Goal: Task Accomplishment & Management: Manage account settings

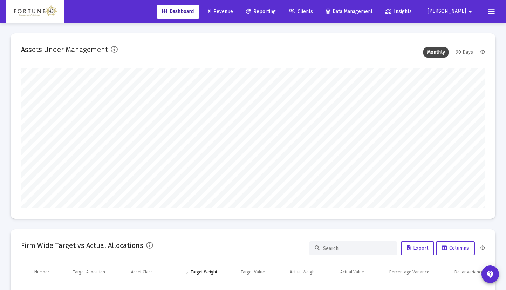
scroll to position [140, 250]
type input "[DATE]"
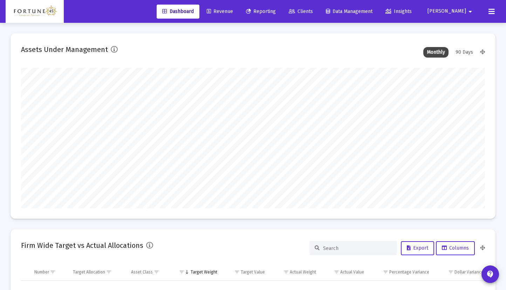
click at [456, 10] on span "[PERSON_NAME]" at bounding box center [447, 11] width 39 height 6
click at [456, 10] on div at bounding box center [253, 145] width 506 height 290
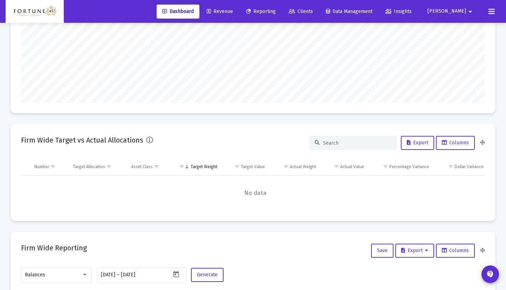
scroll to position [0, 0]
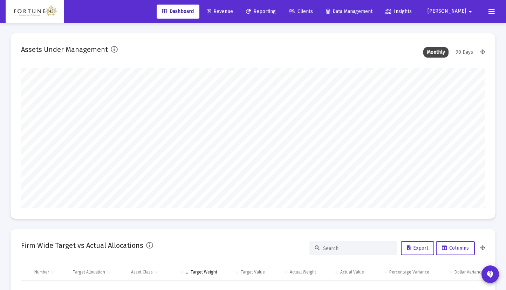
click at [313, 12] on span "Clients" at bounding box center [301, 11] width 24 height 6
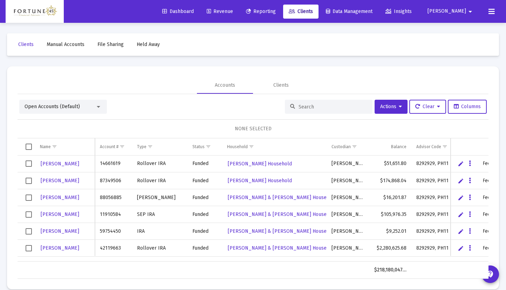
click at [318, 106] on input at bounding box center [333, 107] width 69 height 6
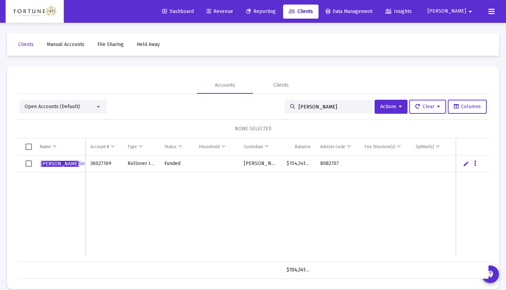
scroll to position [10, 0]
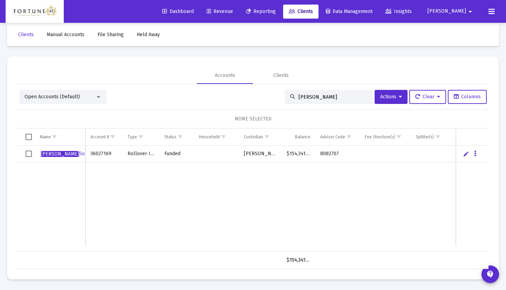
drag, startPoint x: 318, startPoint y: 94, endPoint x: 292, endPoint y: 92, distance: 26.4
click at [292, 92] on div "[PERSON_NAME]" at bounding box center [329, 97] width 88 height 14
type input "songe"
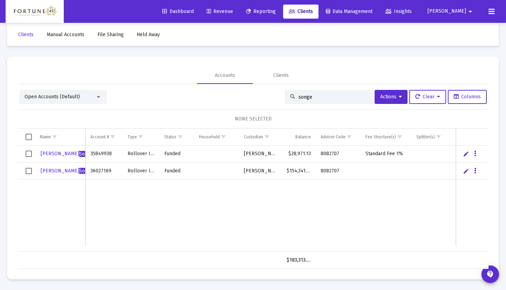
click at [477, 173] on td "Data grid" at bounding box center [472, 170] width 33 height 17
click at [476, 168] on button "Data grid" at bounding box center [475, 170] width 6 height 6
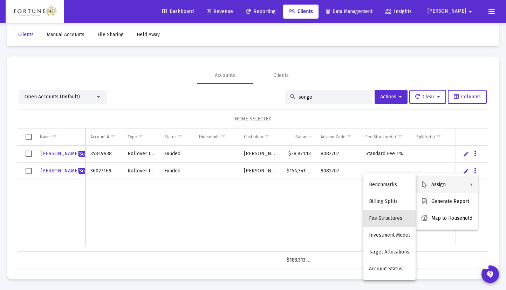
click at [393, 217] on button "Fee Structures" at bounding box center [390, 218] width 52 height 17
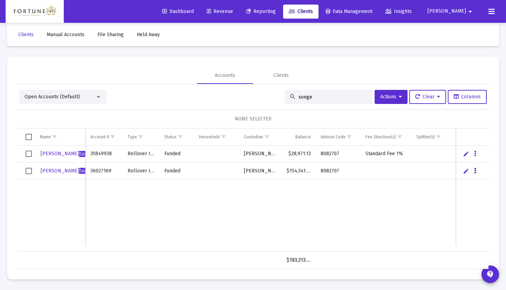
scroll to position [0, 0]
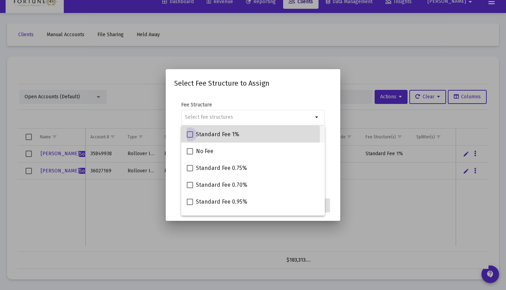
click at [191, 134] on span at bounding box center [190, 134] width 6 height 6
click at [190, 137] on input "Standard Fee 1%" at bounding box center [190, 137] width 0 height 0
checkbox input "true"
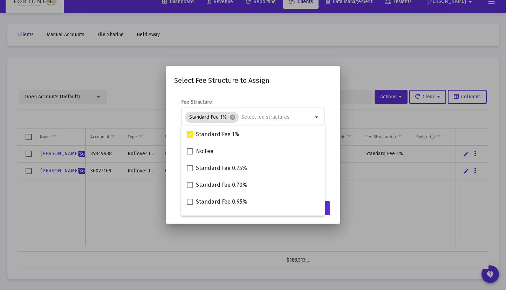
click at [312, 88] on div "Select Fee Structure to Assign Fee Structure Standard Fee 1% cancel arrow_drop_…" at bounding box center [253, 145] width 158 height 140
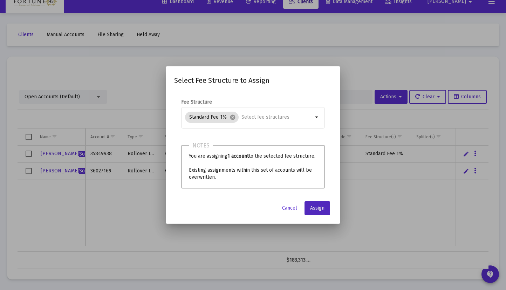
click at [318, 211] on button "Assign" at bounding box center [318, 208] width 26 height 14
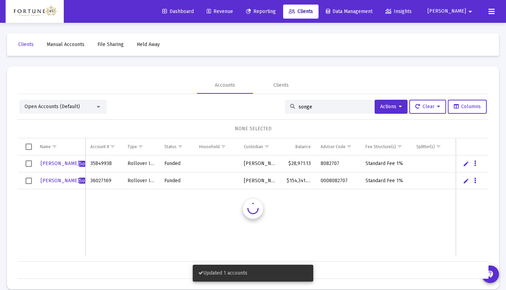
scroll to position [10, 0]
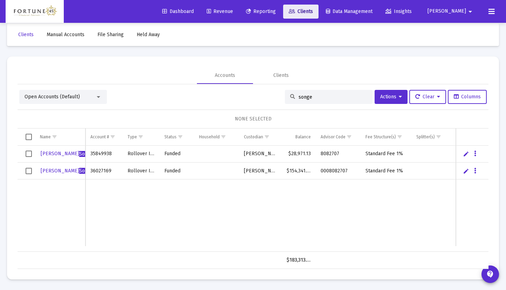
click at [312, 10] on link "Clients" at bounding box center [300, 12] width 35 height 14
drag, startPoint x: 311, startPoint y: 96, endPoint x: 286, endPoint y: 92, distance: 25.5
click at [299, 94] on input "songe" at bounding box center [333, 97] width 69 height 6
click at [286, 92] on div "songe" at bounding box center [329, 97] width 88 height 14
click at [318, 94] on input "songe" at bounding box center [333, 97] width 69 height 6
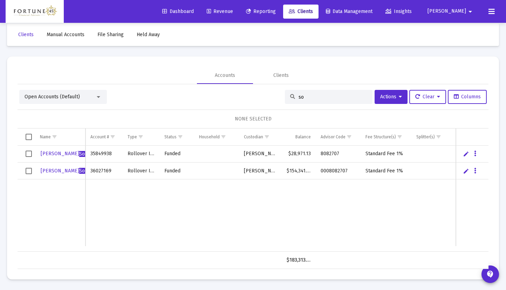
type input "s"
click at [313, 10] on span "Clients" at bounding box center [301, 11] width 24 height 6
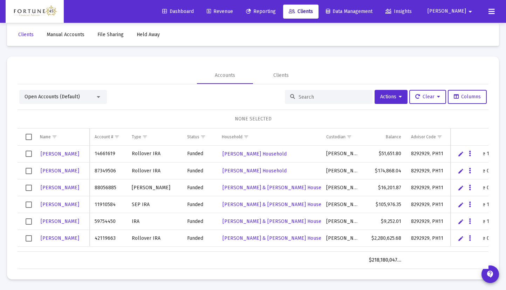
click at [313, 9] on span "Clients" at bounding box center [301, 11] width 24 height 6
click at [277, 76] on div "Clients" at bounding box center [280, 75] width 15 height 7
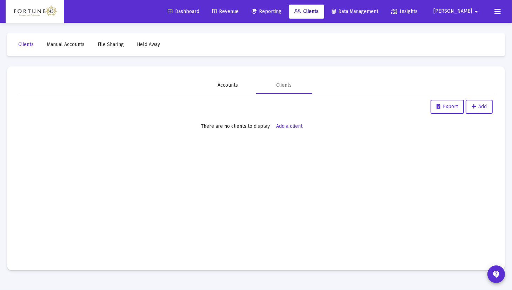
click at [233, 85] on div "Accounts" at bounding box center [228, 85] width 20 height 7
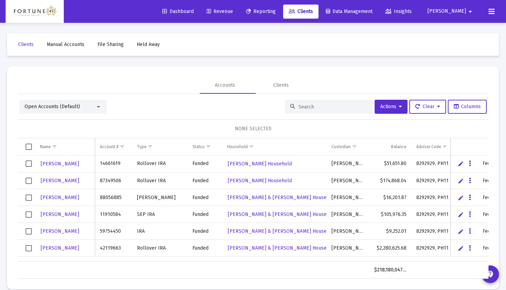
click at [319, 14] on link "Clients" at bounding box center [300, 12] width 35 height 14
click at [313, 8] on span "Clients" at bounding box center [301, 11] width 24 height 6
click at [313, 9] on span "Clients" at bounding box center [301, 11] width 24 height 6
click at [168, 72] on mat-card "Accounts Clients Open Accounts (Default) Actions Clear Columns NONE SELECTED Na…" at bounding box center [253, 177] width 492 height 223
click at [313, 10] on span "Clients" at bounding box center [301, 11] width 24 height 6
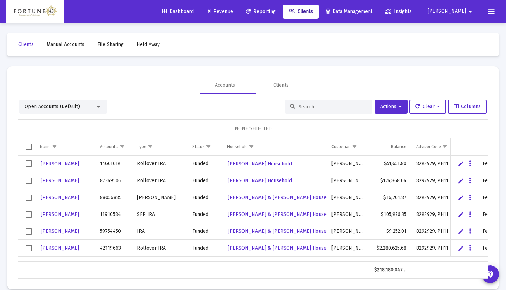
click at [313, 12] on span "Clients" at bounding box center [301, 11] width 24 height 6
click at [295, 10] on icon at bounding box center [292, 11] width 6 height 5
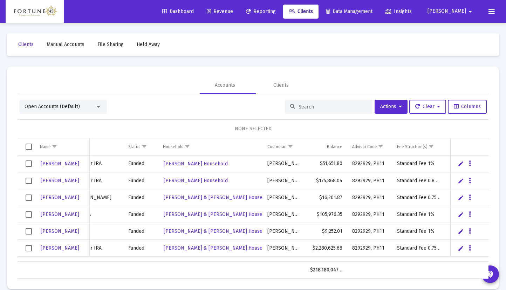
click at [431, 147] on span "Show filter options for column 'Fee Structure(s)'" at bounding box center [431, 146] width 5 height 5
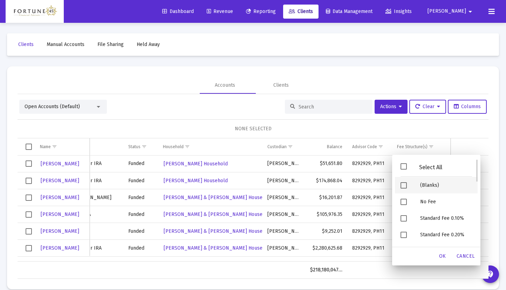
click at [405, 184] on span "Filter options" at bounding box center [404, 185] width 6 height 6
click at [442, 254] on span "OK" at bounding box center [442, 256] width 7 height 6
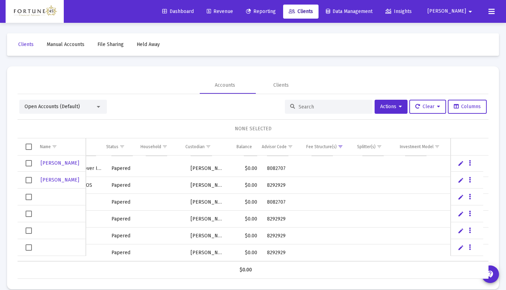
scroll to position [0, 59]
